Goal: Register for event/course

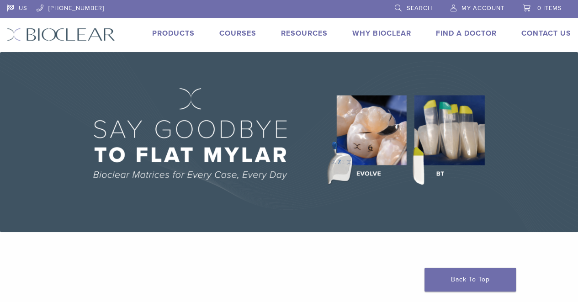
click at [179, 34] on link "Products" at bounding box center [173, 33] width 42 height 9
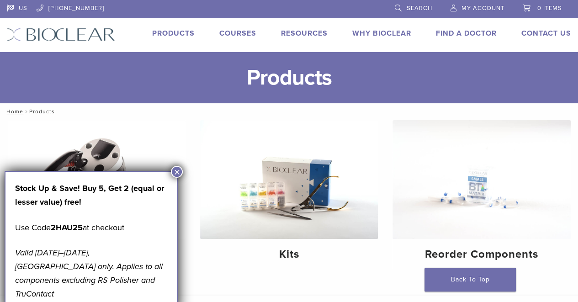
click at [64, 226] on strong "2HAU25" at bounding box center [67, 227] width 32 height 10
drag, startPoint x: 53, startPoint y: 227, endPoint x: 83, endPoint y: 229, distance: 30.2
click at [83, 229] on strong "2HAU25" at bounding box center [67, 227] width 32 height 10
copy strong "2HAU25"
click at [178, 172] on button "×" at bounding box center [177, 172] width 12 height 12
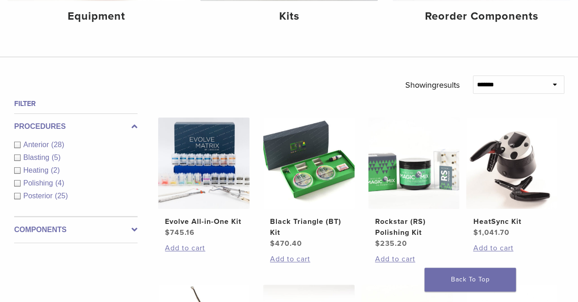
scroll to position [238, 0]
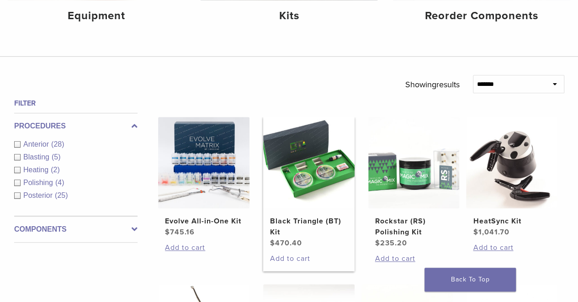
click at [284, 256] on link "Add to cart" at bounding box center [309, 258] width 78 height 11
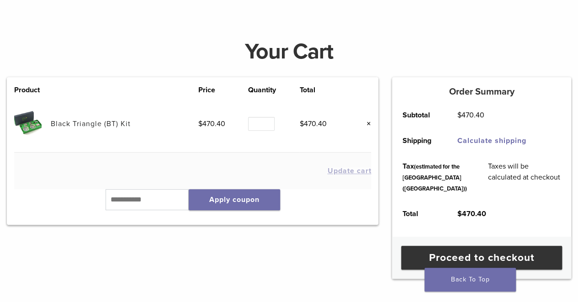
scroll to position [100, 0]
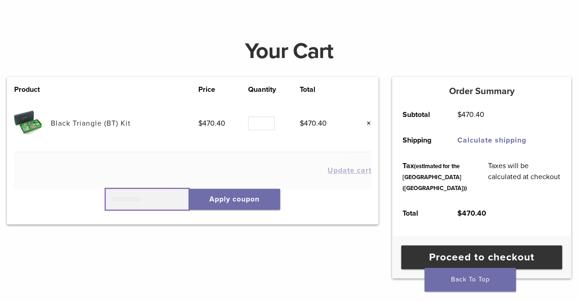
click at [153, 196] on input "text" at bounding box center [146, 199] width 83 height 21
paste input "******"
type input "******"
click at [233, 202] on button "Apply coupon" at bounding box center [234, 199] width 91 height 21
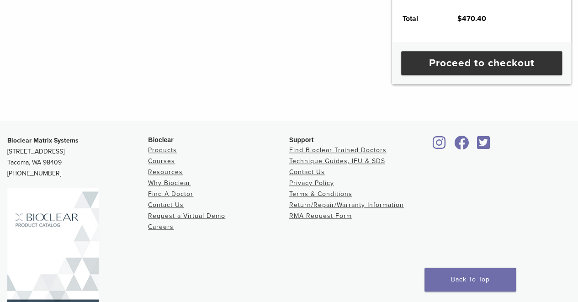
scroll to position [331, 0]
click at [161, 164] on link "Courses" at bounding box center [161, 161] width 27 height 8
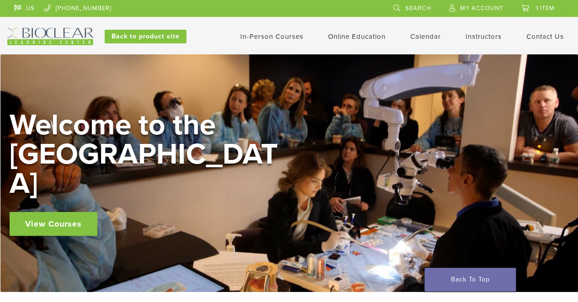
click at [285, 38] on link "In-Person Courses" at bounding box center [271, 36] width 63 height 8
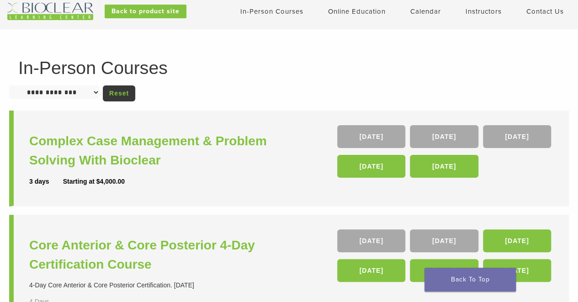
scroll to position [28, 0]
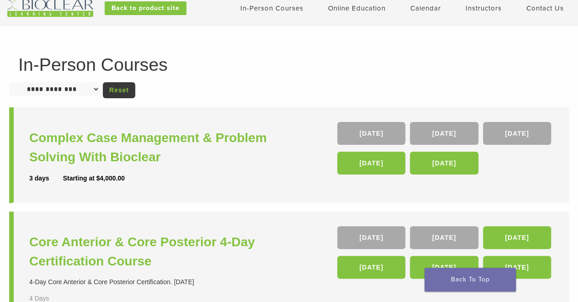
click at [90, 90] on select "**********" at bounding box center [54, 89] width 90 height 14
select select "**********"
click at [9, 82] on select "**********" at bounding box center [54, 89] width 90 height 14
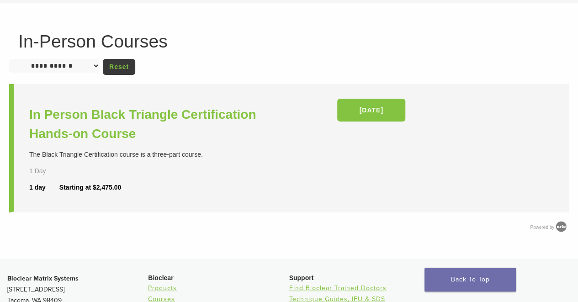
scroll to position [52, 0]
click at [84, 68] on select "**********" at bounding box center [54, 65] width 90 height 14
select select "**********"
click at [9, 58] on select "**********" at bounding box center [54, 65] width 90 height 14
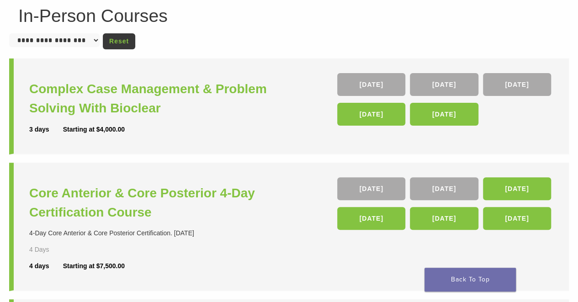
scroll to position [78, 0]
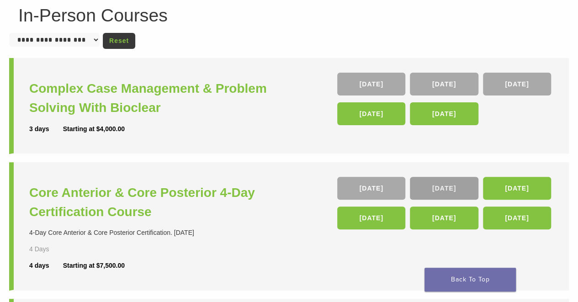
click at [448, 189] on link "[DATE]" at bounding box center [444, 188] width 68 height 23
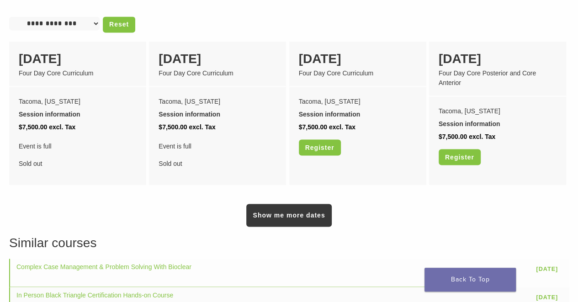
scroll to position [776, 0]
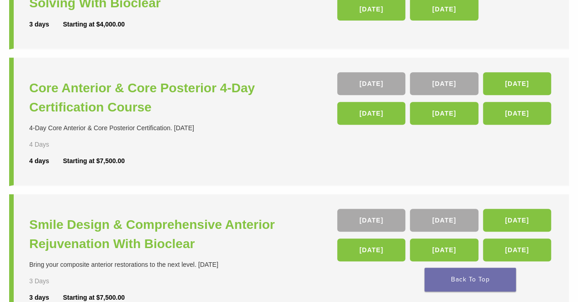
scroll to position [182, 0]
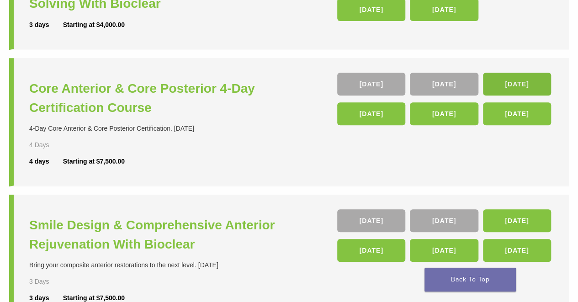
click at [504, 85] on link "05 Nov" at bounding box center [517, 84] width 68 height 23
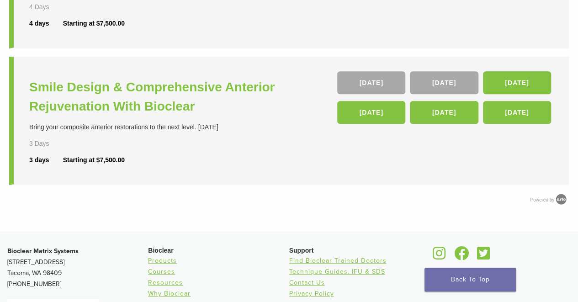
scroll to position [320, 0]
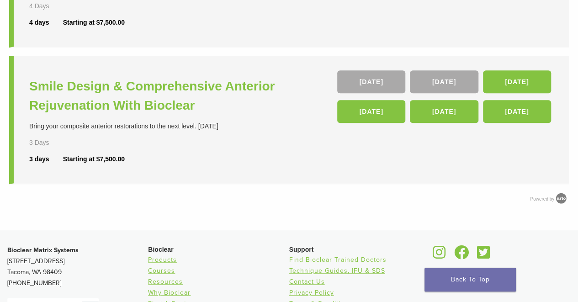
click at [316, 258] on link "Find Bioclear Trained Doctors" at bounding box center [337, 260] width 97 height 8
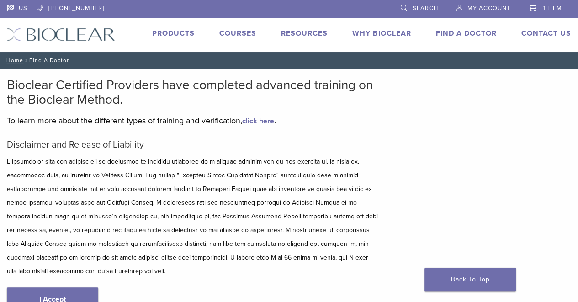
click at [236, 34] on link "Courses" at bounding box center [237, 33] width 37 height 9
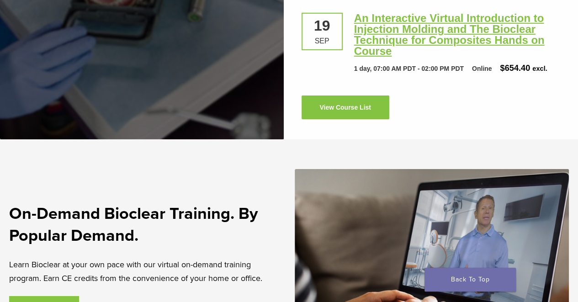
scroll to position [1512, 0]
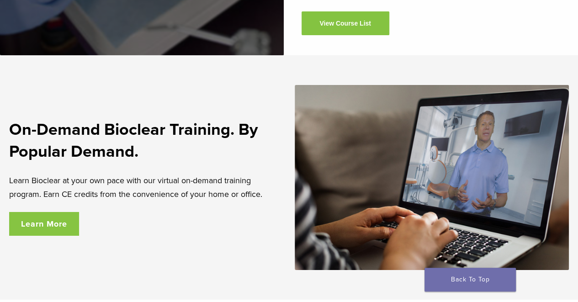
click at [62, 212] on link "Learn More" at bounding box center [44, 224] width 70 height 24
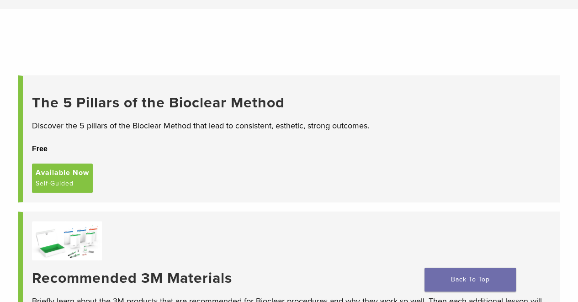
scroll to position [50, 0]
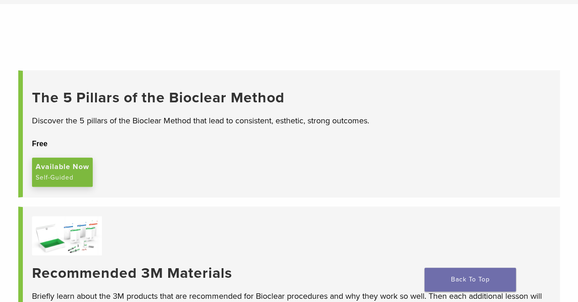
click at [71, 172] on span "Available Now" at bounding box center [62, 166] width 53 height 11
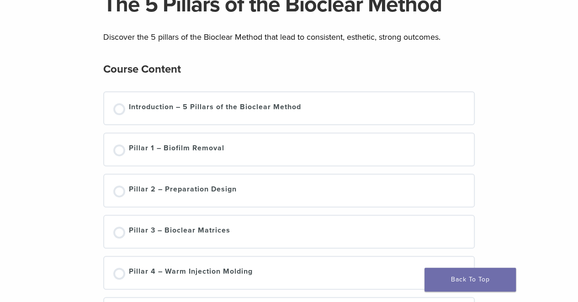
scroll to position [90, 0]
click at [231, 104] on div "Introduction – 5 Pillars of the Bioclear Method" at bounding box center [215, 108] width 172 height 14
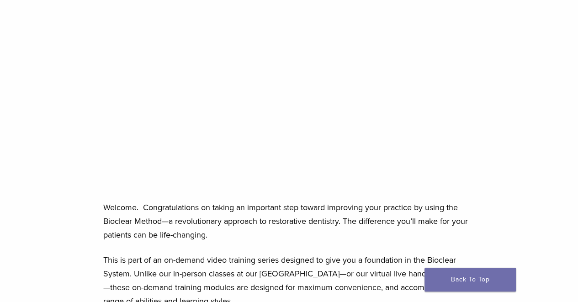
scroll to position [164, 0]
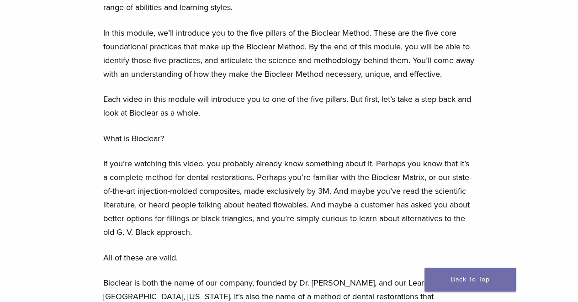
scroll to position [479, 0]
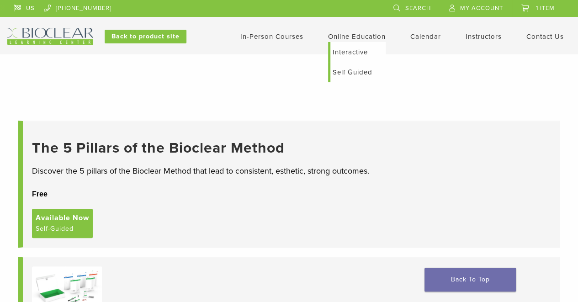
click at [348, 35] on link "Online Education" at bounding box center [357, 36] width 58 height 8
click at [345, 53] on link "Interactive" at bounding box center [357, 52] width 55 height 20
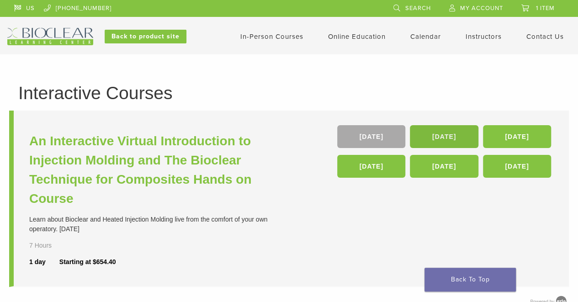
click at [438, 133] on link "[DATE]" at bounding box center [444, 136] width 68 height 23
click at [379, 142] on link "[DATE]" at bounding box center [371, 136] width 68 height 23
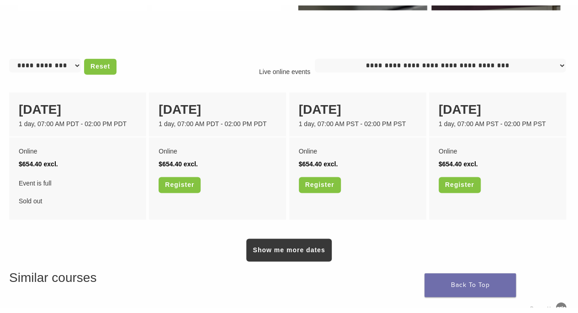
scroll to position [676, 0]
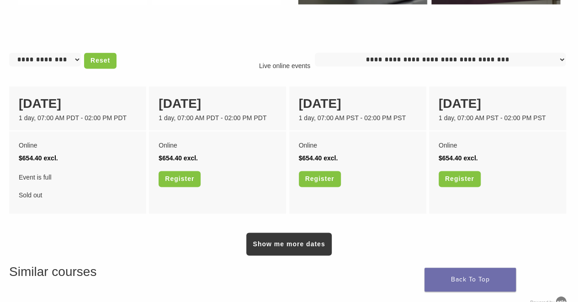
click at [404, 66] on select "**********" at bounding box center [440, 60] width 251 height 14
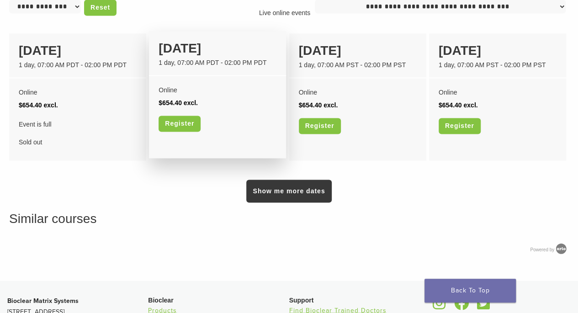
scroll to position [730, 0]
